Goal: Transaction & Acquisition: Purchase product/service

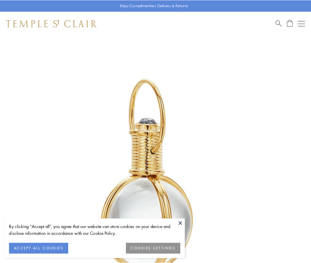
scroll to position [155, 0]
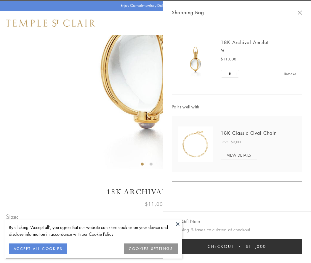
click at [237, 246] on button "Checkout $11,000" at bounding box center [237, 246] width 130 height 15
